Goal: Find specific page/section: Find specific page/section

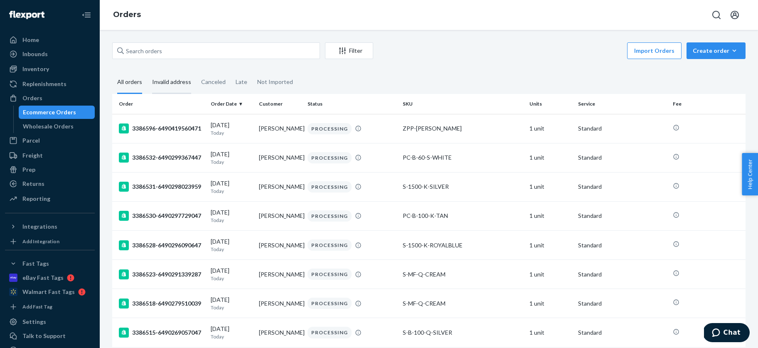
click at [180, 83] on div "Invalid address" at bounding box center [171, 82] width 39 height 23
click at [147, 71] on input "Invalid address" at bounding box center [147, 71] width 0 height 0
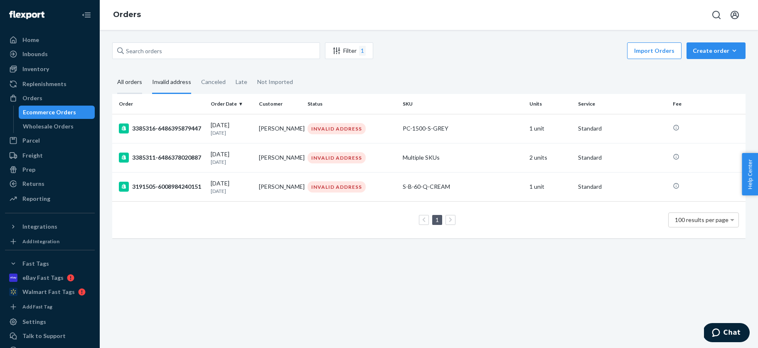
click at [127, 79] on div "All orders" at bounding box center [129, 82] width 25 height 23
click at [112, 71] on input "All orders" at bounding box center [112, 71] width 0 height 0
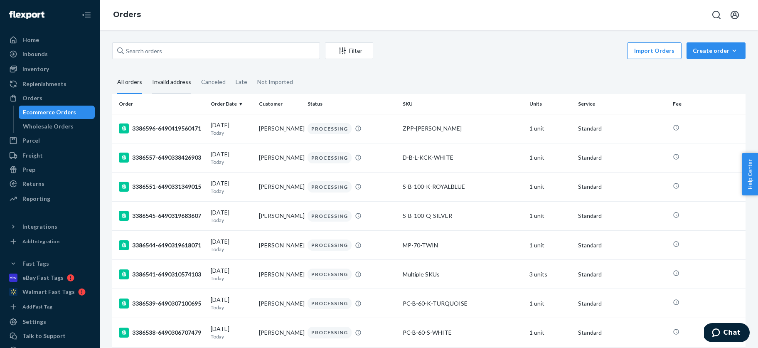
click at [172, 81] on div "Invalid address" at bounding box center [171, 82] width 39 height 23
click at [147, 71] on input "Invalid address" at bounding box center [147, 71] width 0 height 0
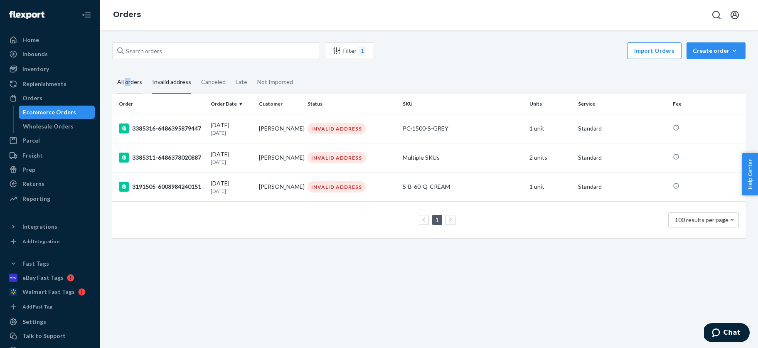
drag, startPoint x: 126, startPoint y: 81, endPoint x: 119, endPoint y: 80, distance: 6.8
click at [127, 80] on div "All orders" at bounding box center [129, 82] width 25 height 23
click at [133, 83] on div "All orders" at bounding box center [129, 82] width 25 height 23
click at [112, 71] on input "All orders" at bounding box center [112, 71] width 0 height 0
